Goal: Task Accomplishment & Management: Manage account settings

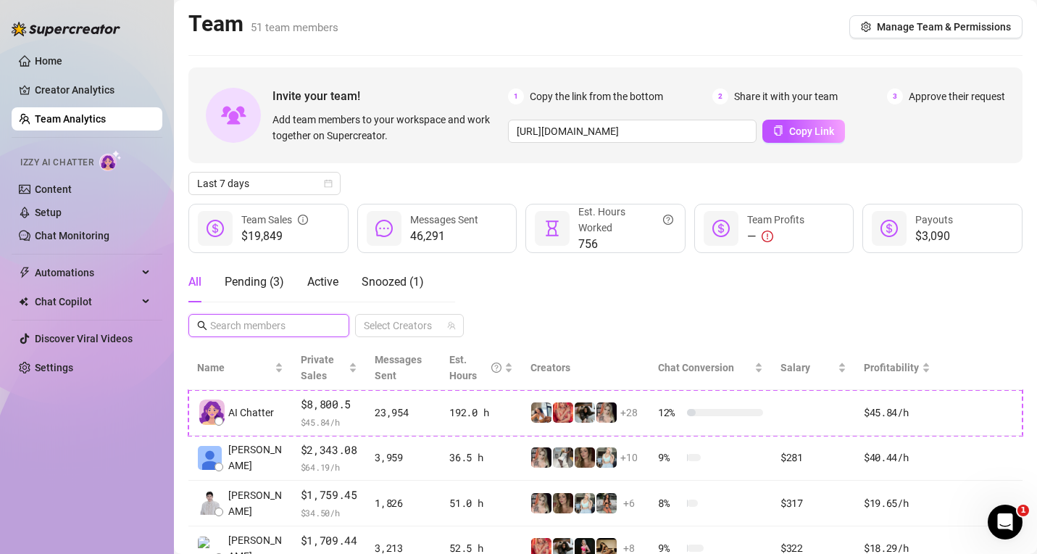
click at [264, 330] on input "text" at bounding box center [269, 325] width 119 height 16
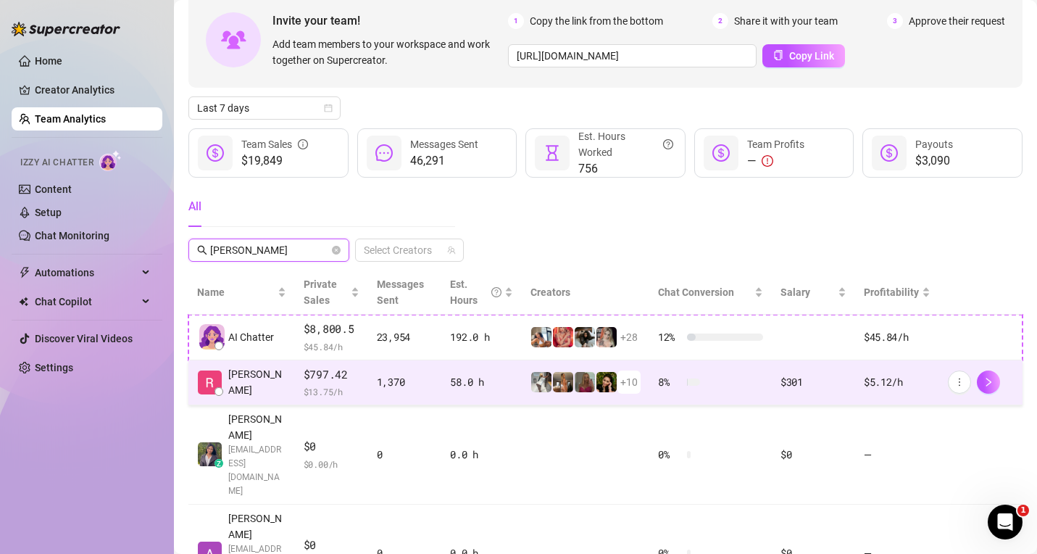
scroll to position [109, 0]
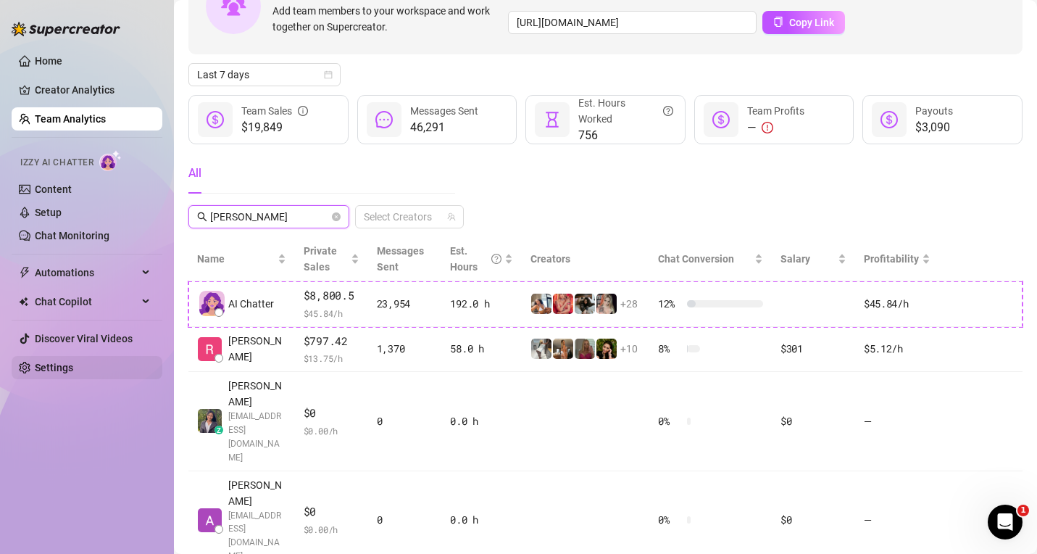
type input "[PERSON_NAME]"
click at [59, 373] on link "Settings" at bounding box center [54, 368] width 38 height 12
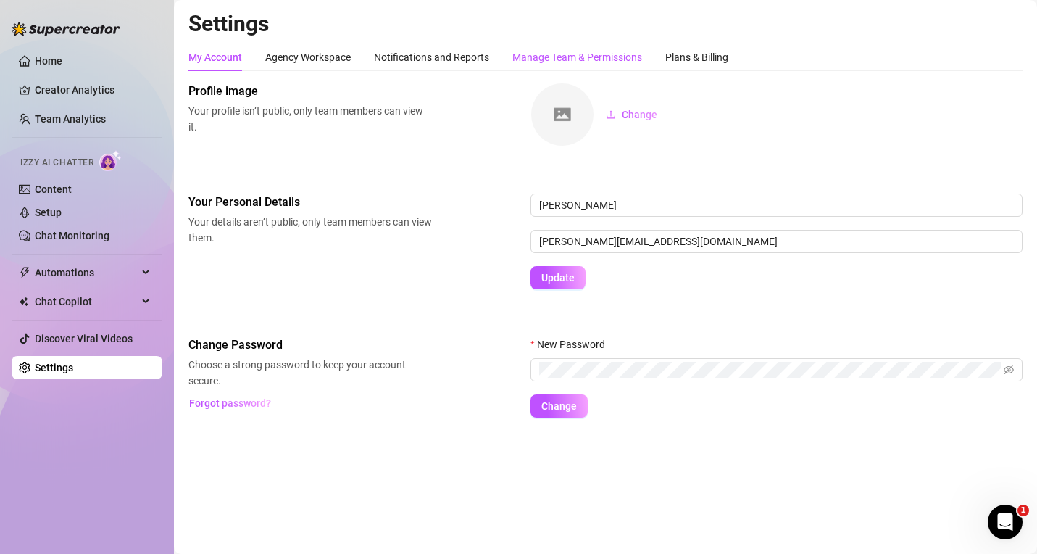
click at [614, 64] on div "Manage Team & Permissions" at bounding box center [577, 57] width 130 height 16
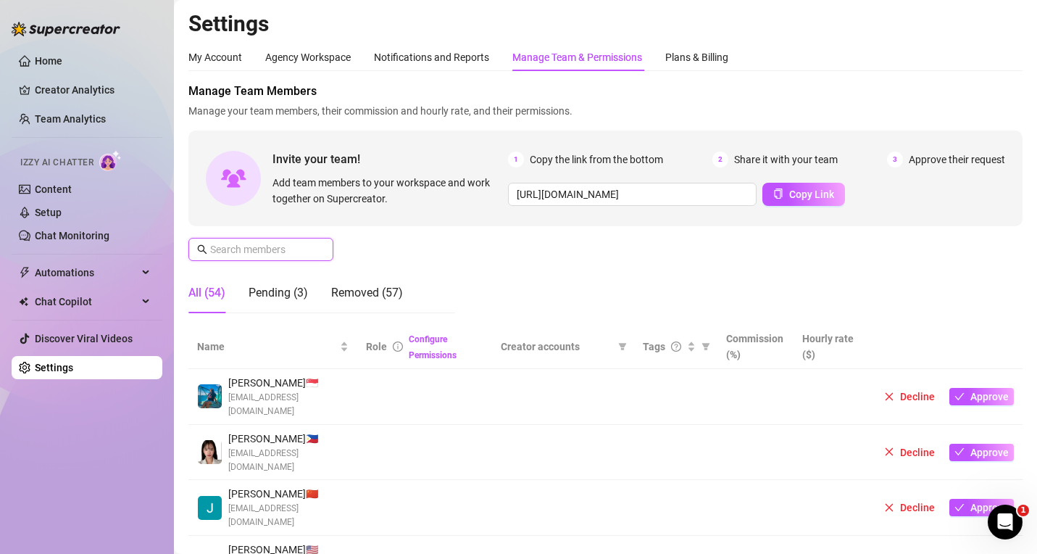
click at [254, 247] on input "text" at bounding box center [261, 249] width 103 height 16
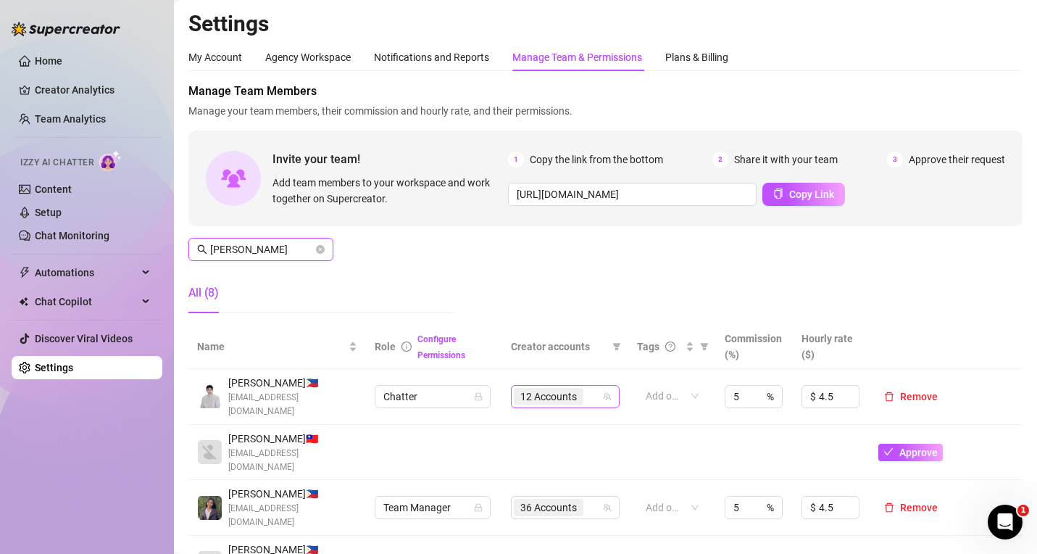
scroll to position [145, 0]
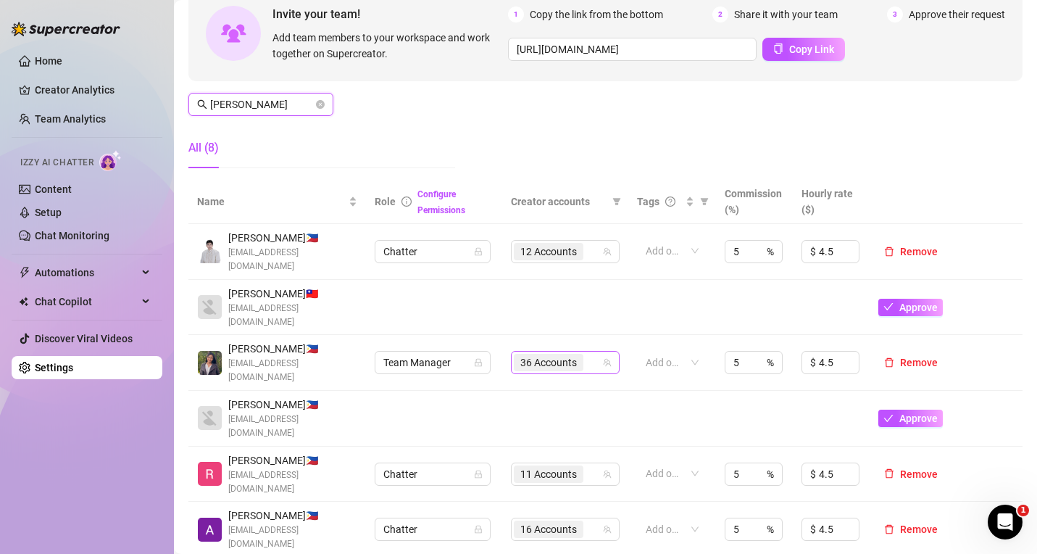
click at [583, 356] on div "36 Accounts" at bounding box center [558, 362] width 88 height 20
type input "[PERSON_NAME]"
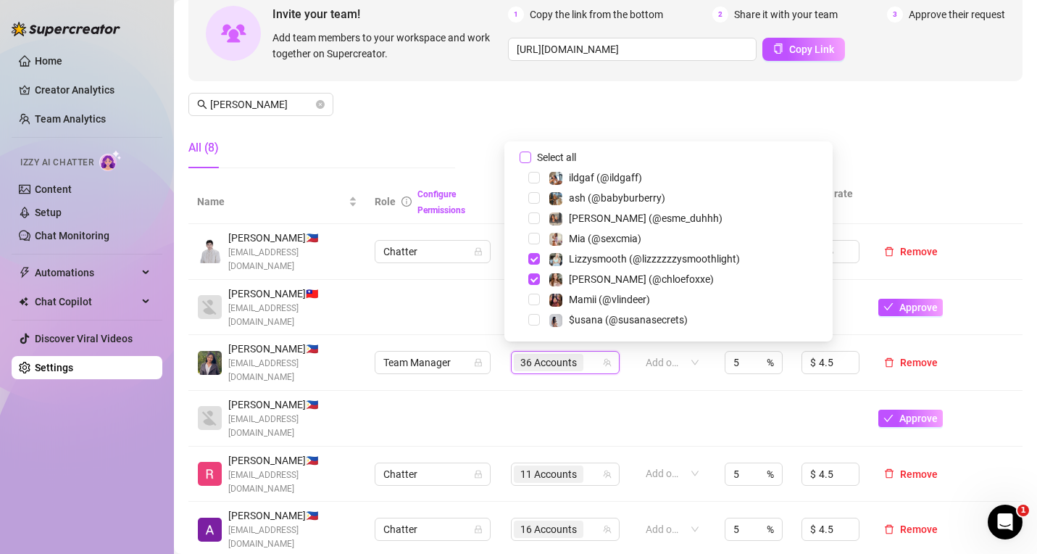
click at [556, 159] on span "Select all" at bounding box center [556, 157] width 51 height 16
click at [531, 159] on input "Select all" at bounding box center [525, 157] width 12 height 12
checkbox input "true"
